Goal: Task Accomplishment & Management: Complete application form

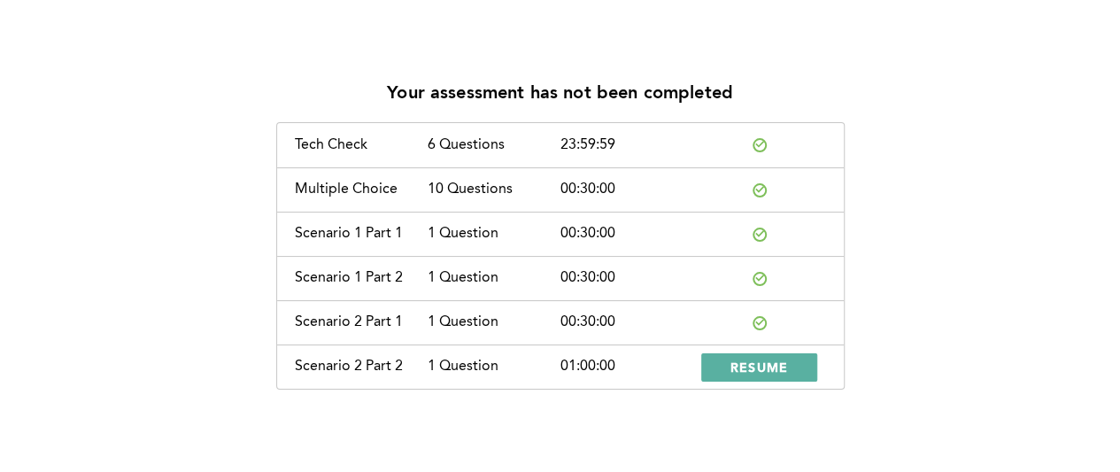
scroll to position [56, 0]
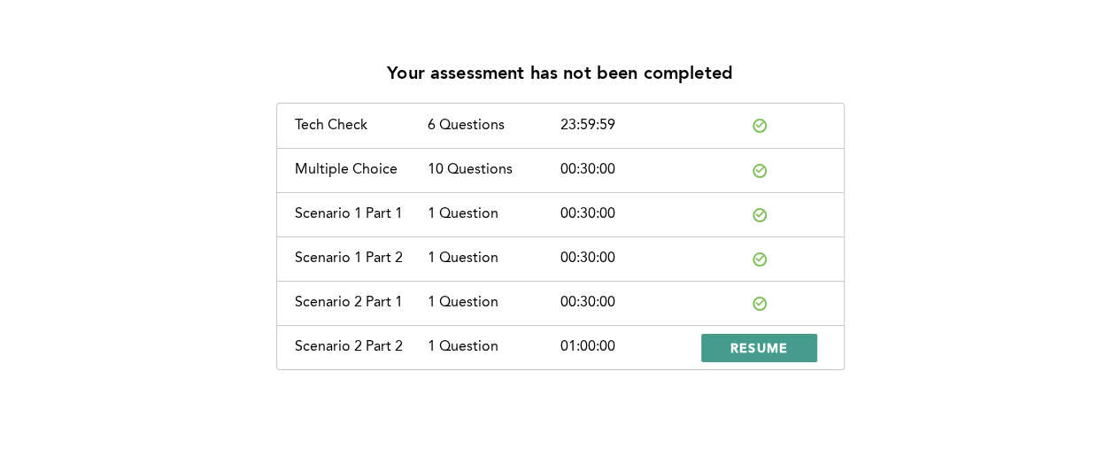
click at [770, 351] on span "RESUME" at bounding box center [759, 347] width 58 height 17
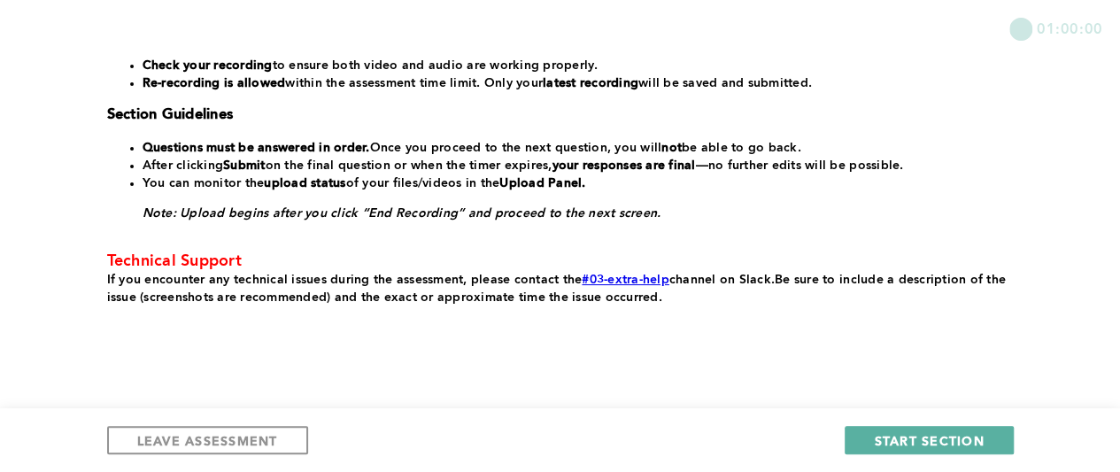
scroll to position [518, 0]
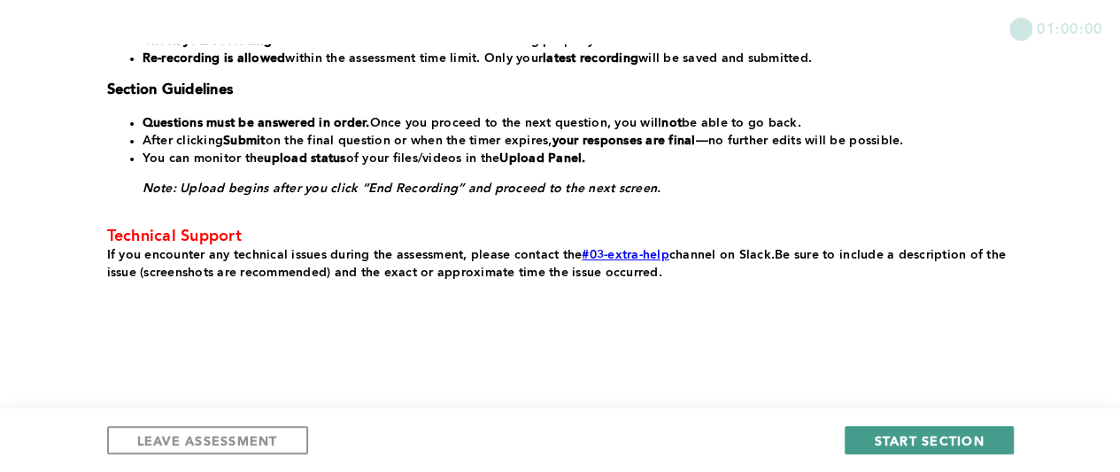
click at [921, 435] on span "START SECTION" at bounding box center [929, 440] width 110 height 17
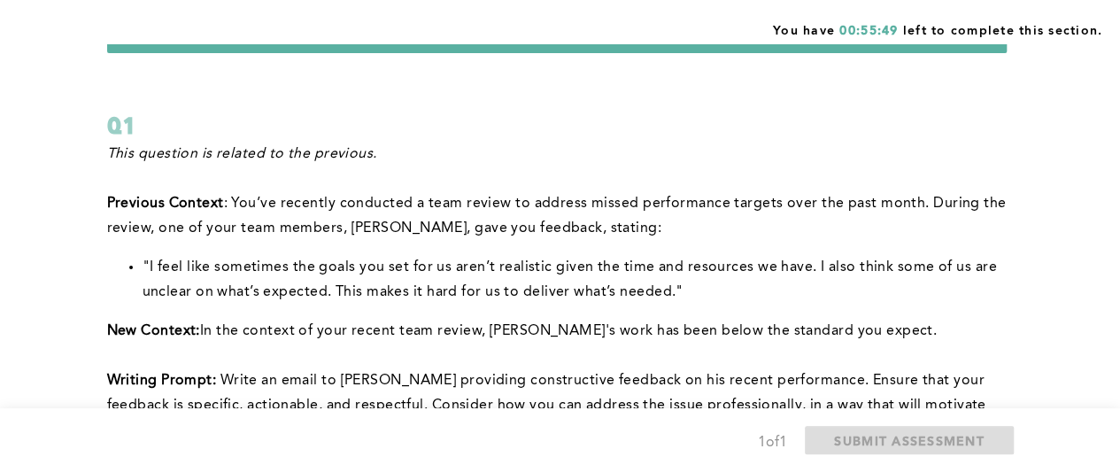
scroll to position [89, 0]
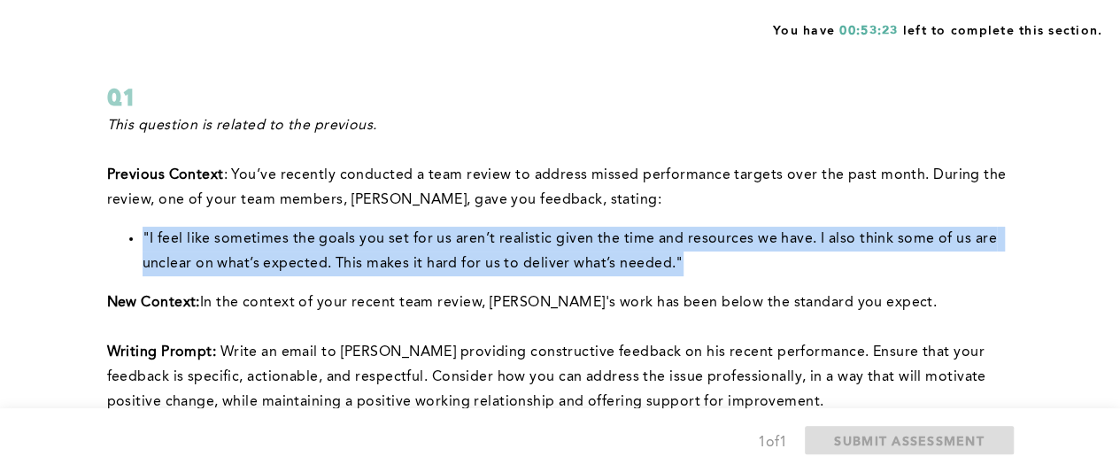
drag, startPoint x: 141, startPoint y: 237, endPoint x: 683, endPoint y: 272, distance: 543.7
click at [683, 272] on ul ""I feel like sometimes the goals you set for us aren’t realistic given the time…" at bounding box center [556, 252] width 899 height 50
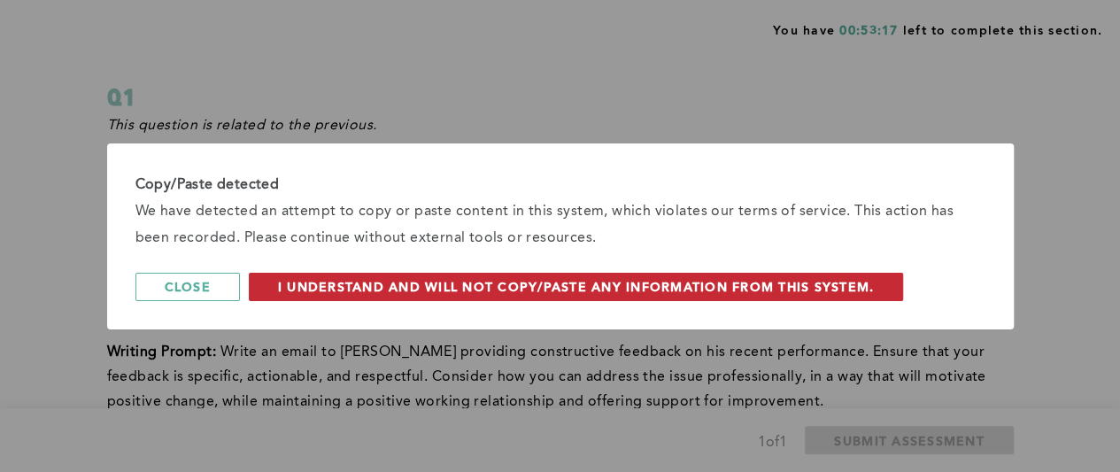
click at [317, 283] on span "I understand and will not copy/paste any information from this system." at bounding box center [576, 286] width 597 height 17
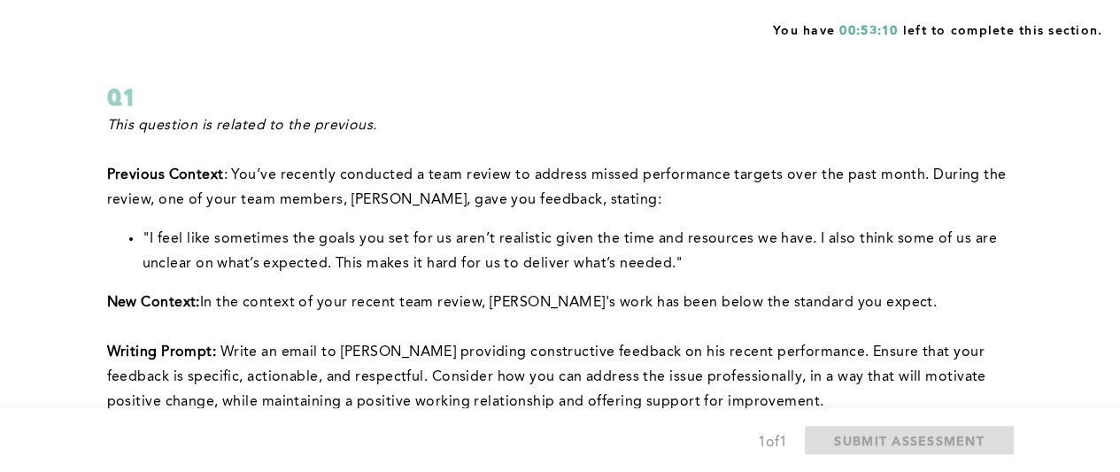
click at [543, 143] on p at bounding box center [556, 150] width 899 height 25
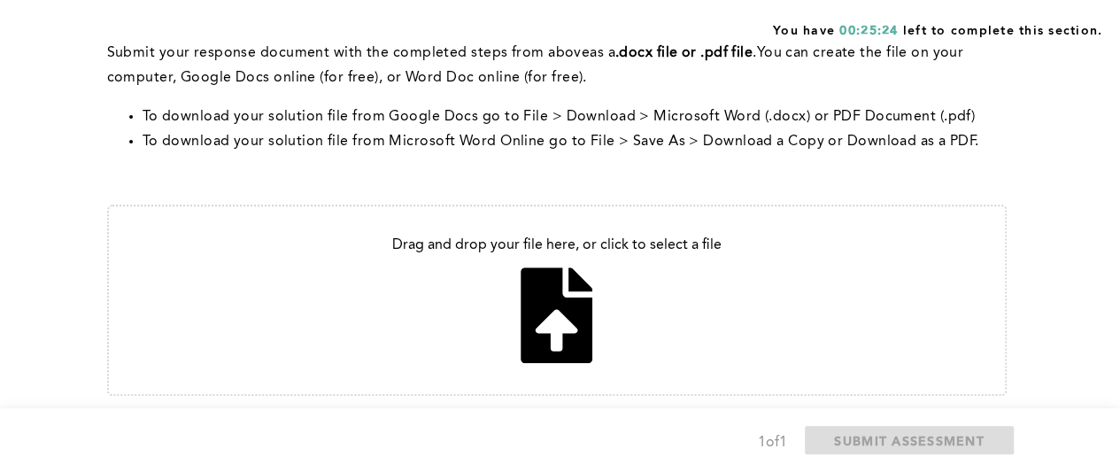
scroll to position [577, 0]
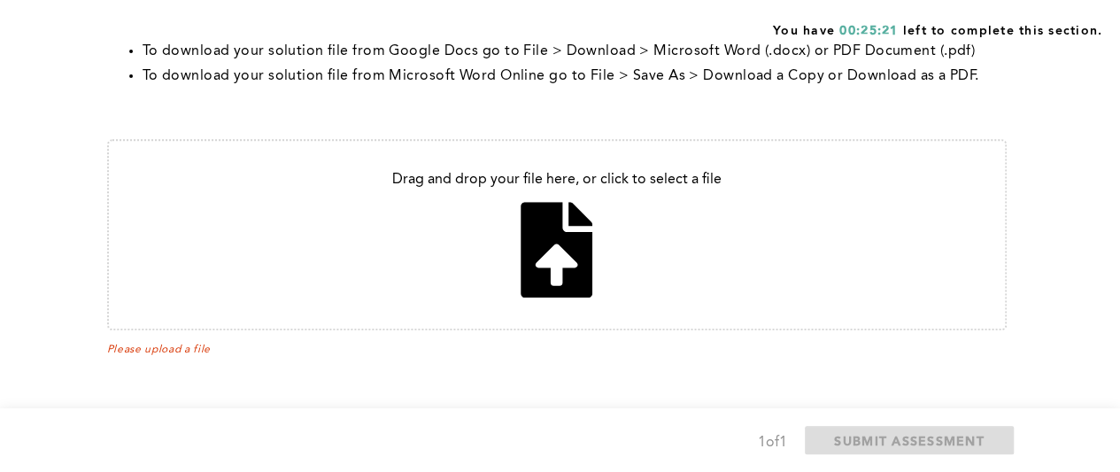
click at [568, 246] on input "file" at bounding box center [557, 235] width 896 height 188
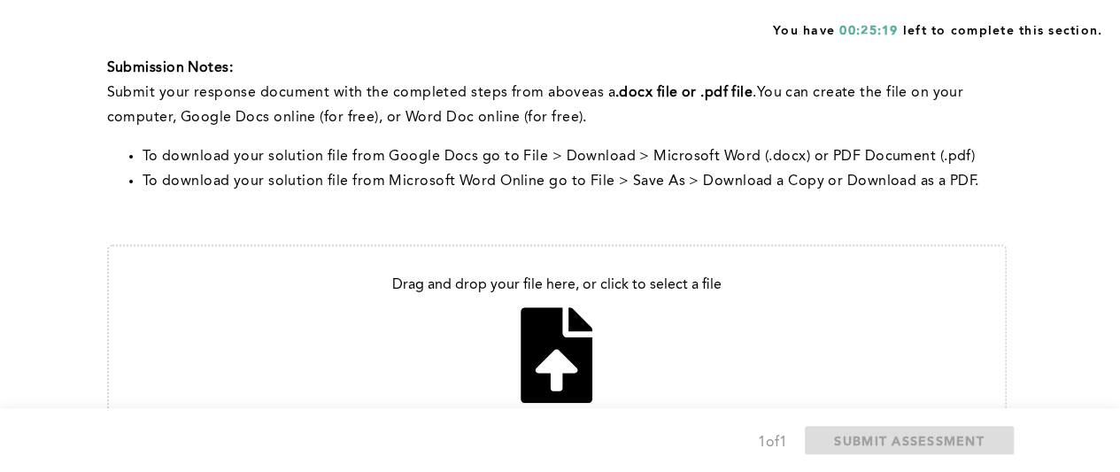
scroll to position [223, 0]
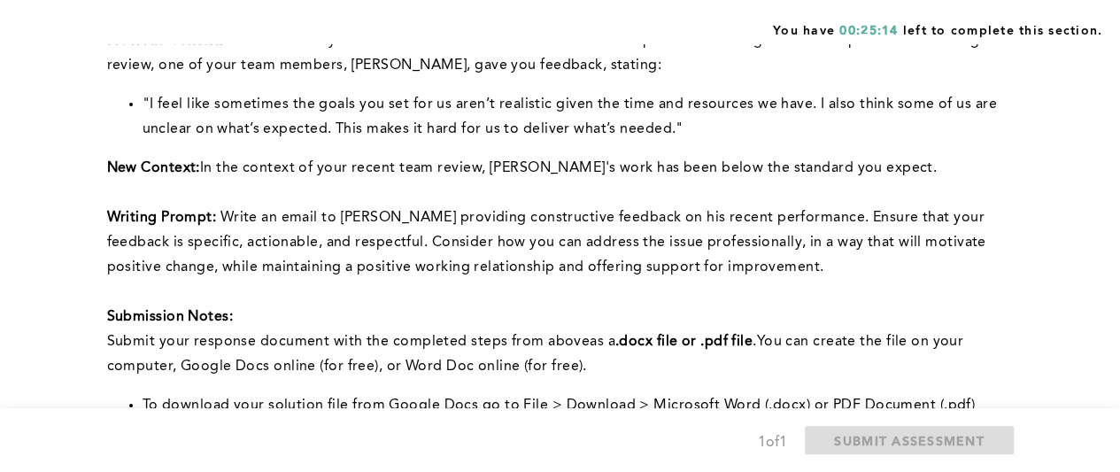
type input "C:\fakepath\Hello [PERSON_NAME].docx"
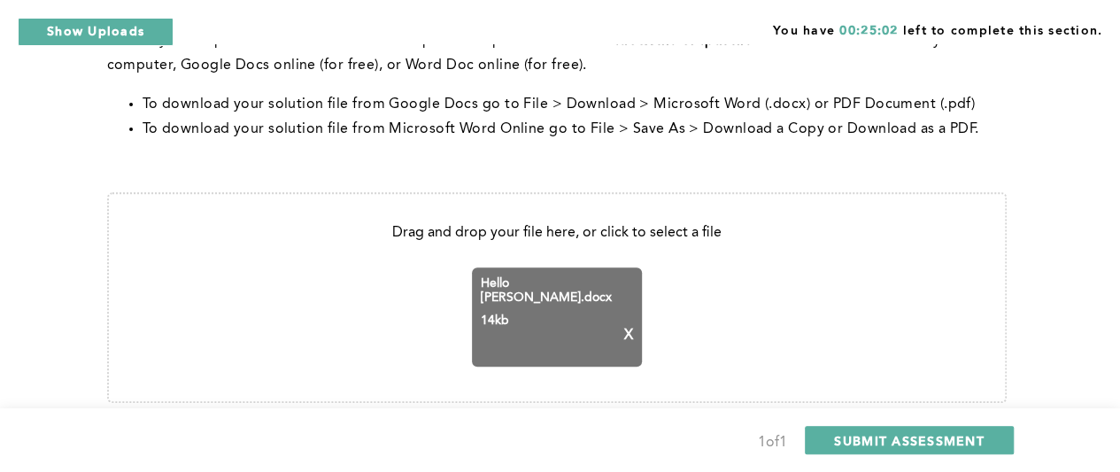
scroll to position [597, 0]
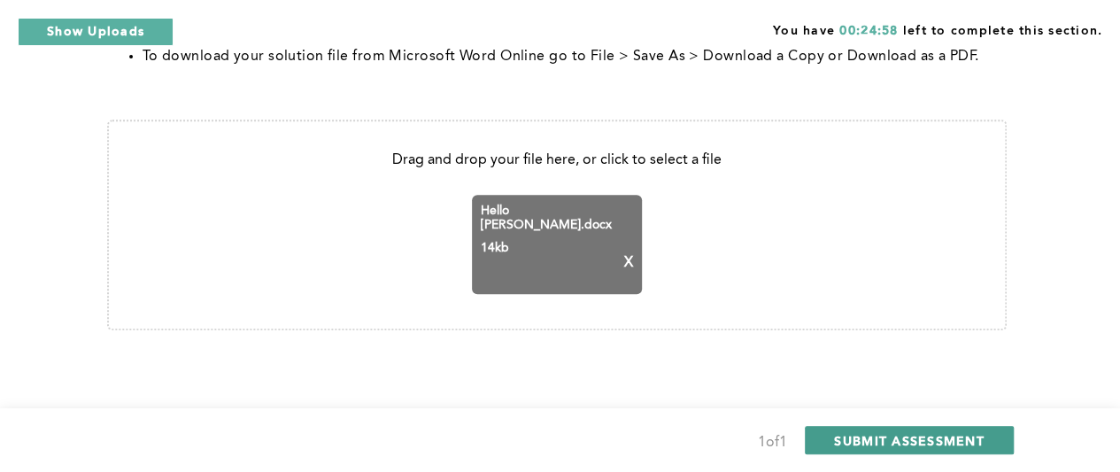
click at [867, 443] on span "SUBMIT ASSESSMENT" at bounding box center [909, 440] width 150 height 17
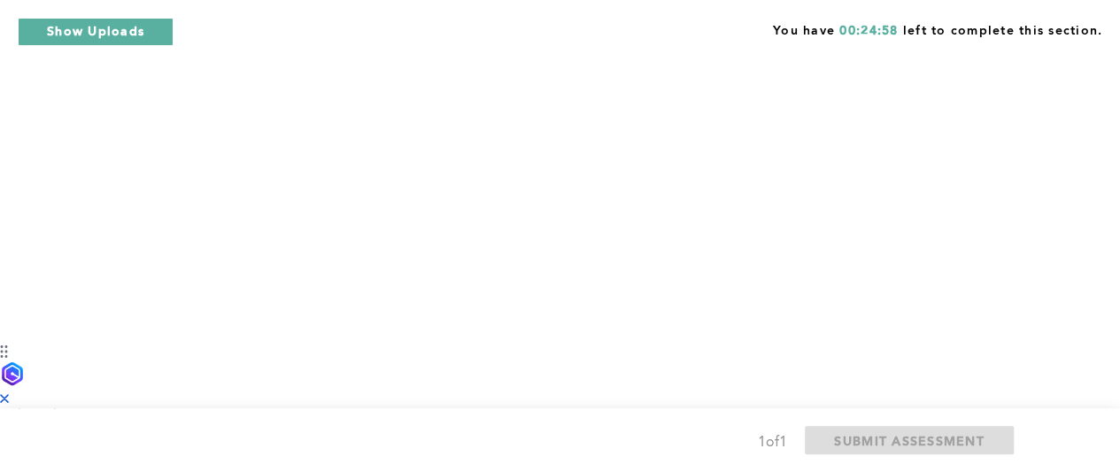
scroll to position [0, 0]
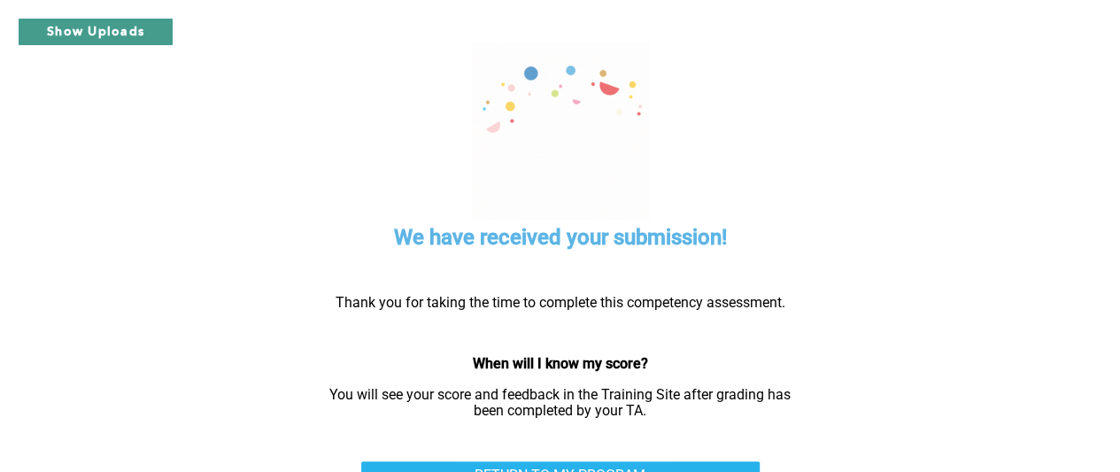
click at [83, 22] on button "Show Uploads" at bounding box center [96, 32] width 156 height 28
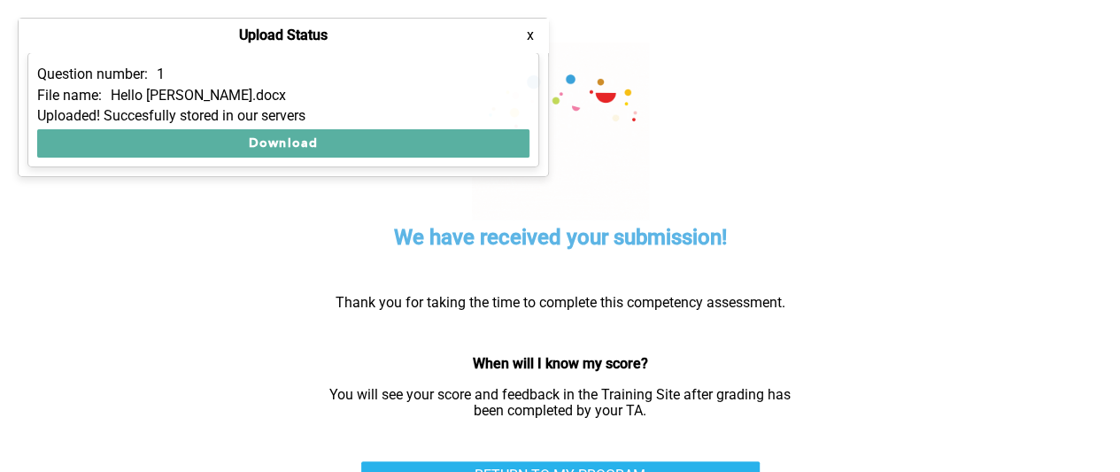
click at [529, 39] on button "x" at bounding box center [530, 36] width 18 height 18
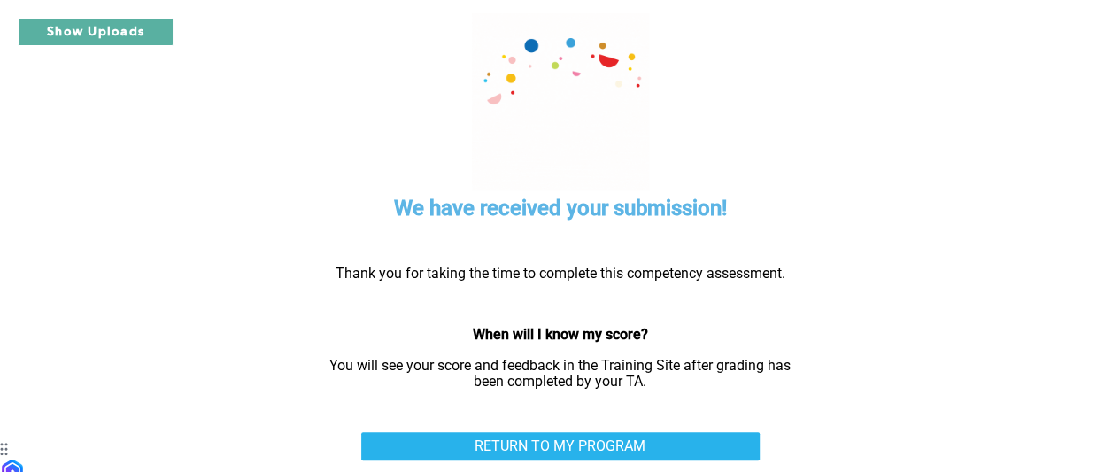
scroll to position [44, 0]
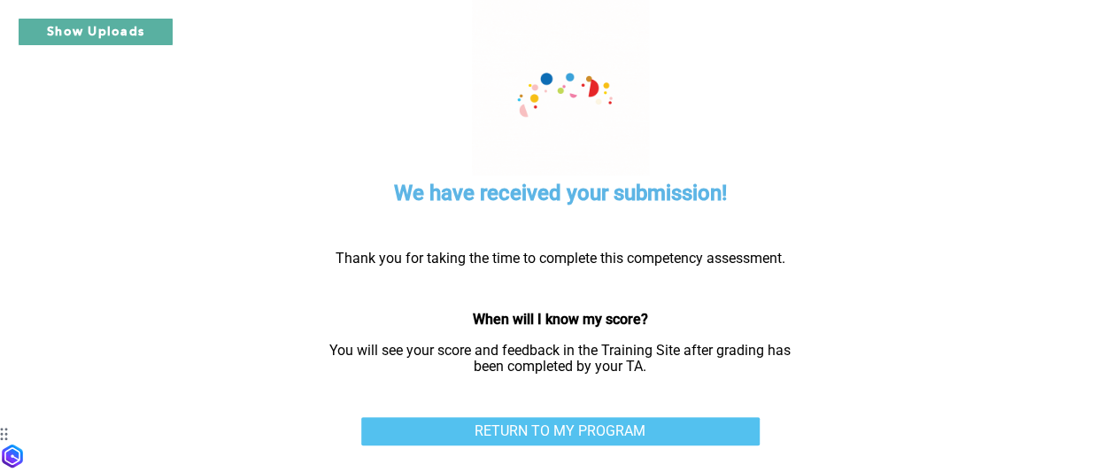
click at [590, 424] on link "RETURN TO MY PROGRAM" at bounding box center [560, 431] width 398 height 28
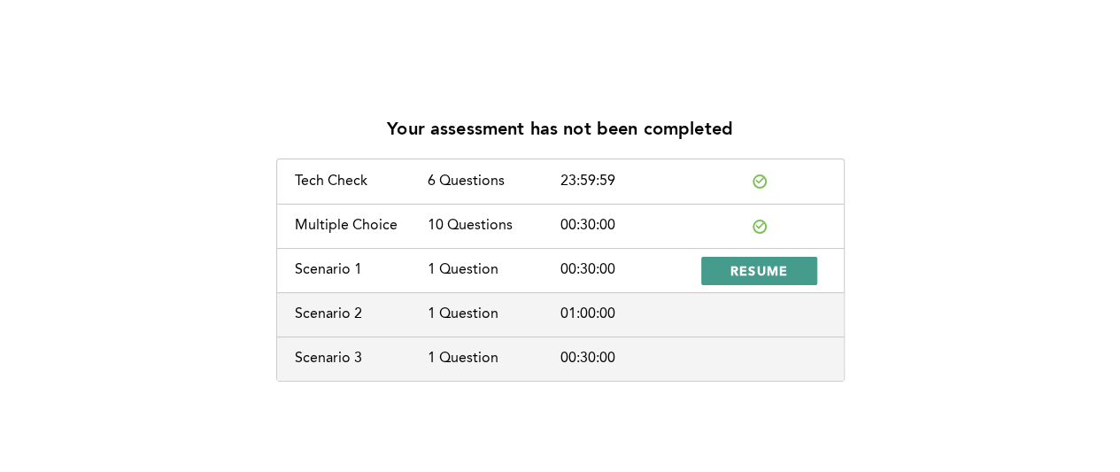
click at [781, 270] on span "RESUME" at bounding box center [759, 270] width 58 height 17
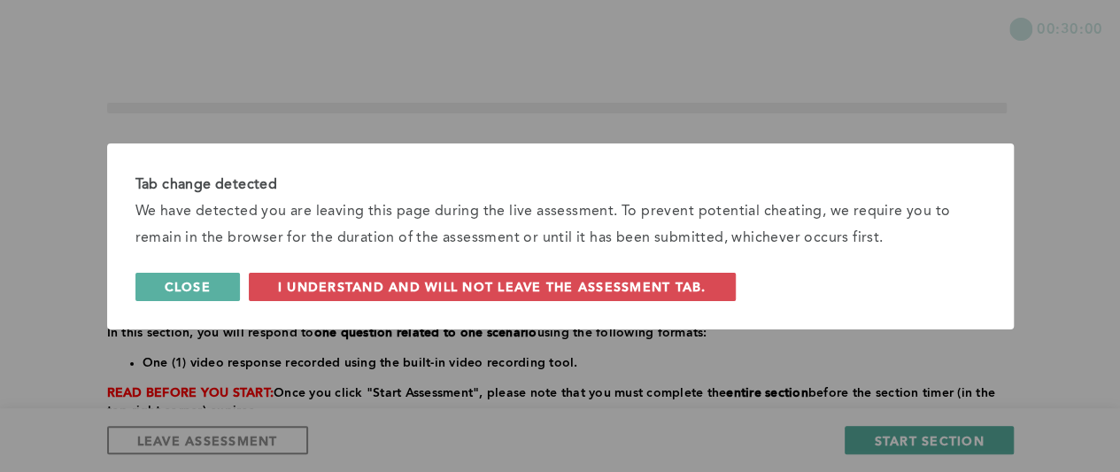
click at [189, 286] on span "Close" at bounding box center [188, 286] width 46 height 17
